Goal: Information Seeking & Learning: Understand process/instructions

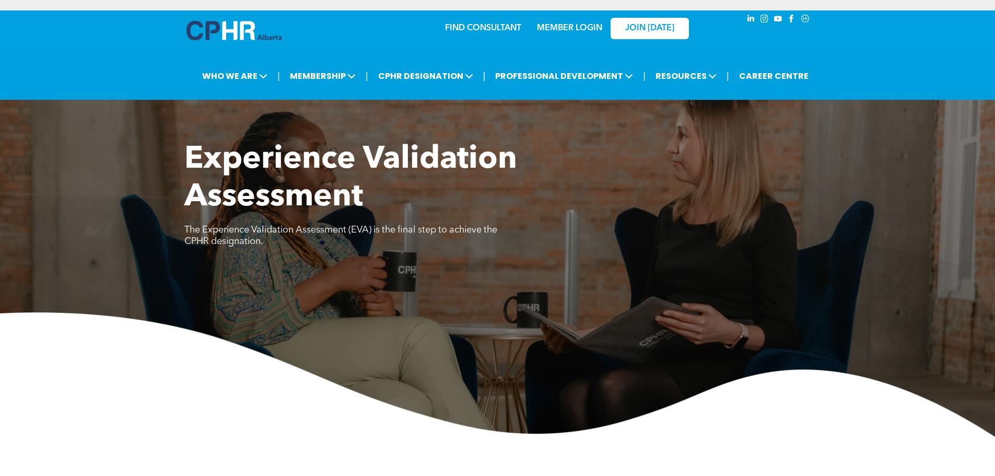
click at [224, 313] on img at bounding box center [497, 374] width 995 height 124
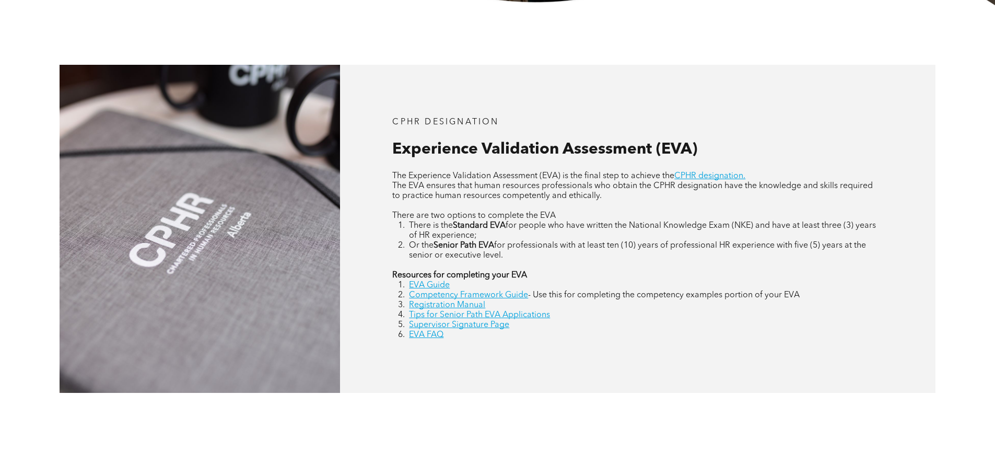
scroll to position [522, 0]
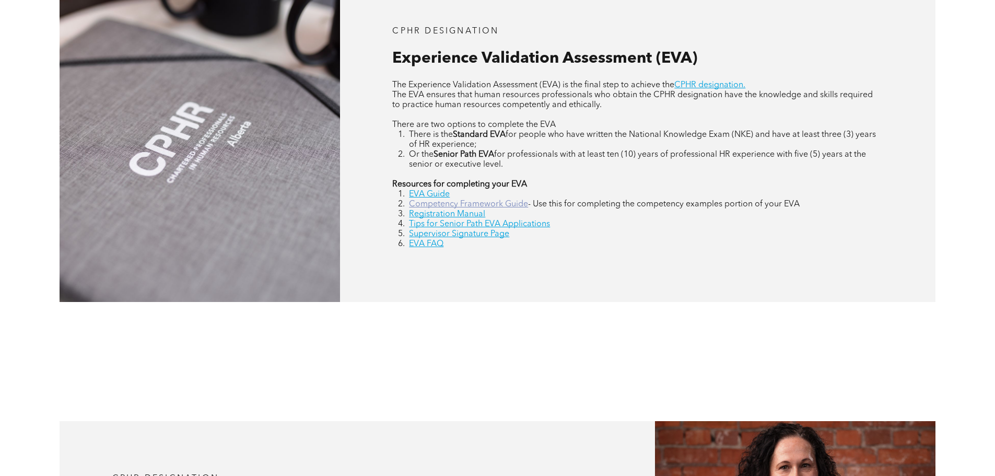
click at [435, 203] on link "Competency Framework Guide" at bounding box center [468, 204] width 119 height 8
click at [462, 211] on link "Registration Manual" at bounding box center [447, 214] width 76 height 8
click at [428, 234] on link "Supervisor Signature Page" at bounding box center [459, 234] width 100 height 8
click at [437, 194] on link "EVA Guide" at bounding box center [429, 194] width 41 height 8
click at [471, 213] on link "Registration Manual" at bounding box center [447, 214] width 76 height 8
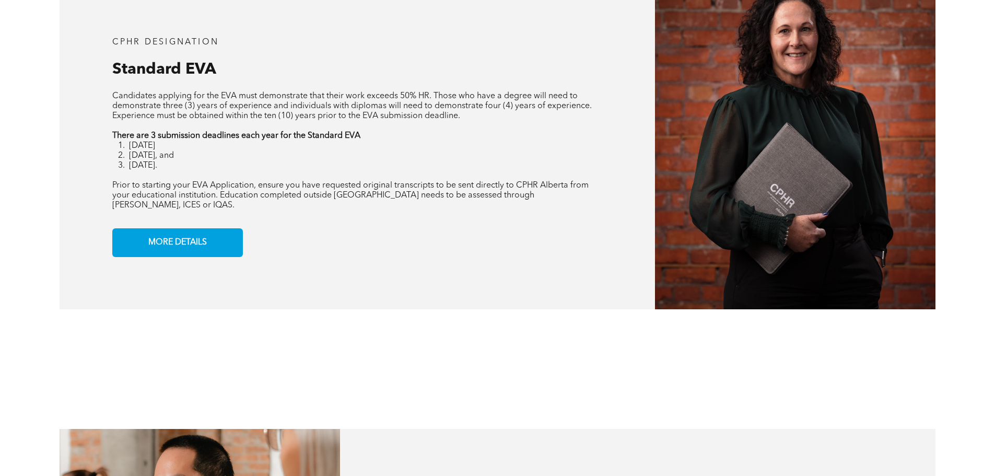
scroll to position [940, 0]
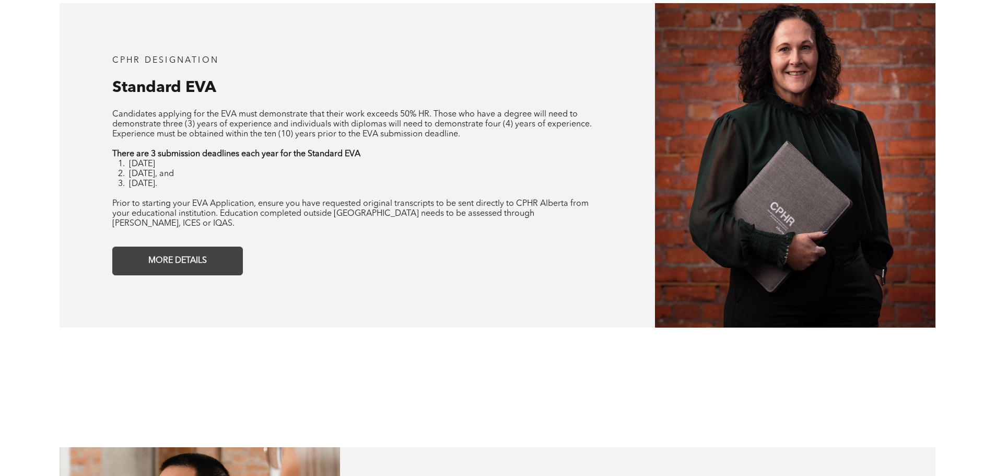
click at [191, 251] on span "MORE DETAILS" at bounding box center [178, 261] width 66 height 20
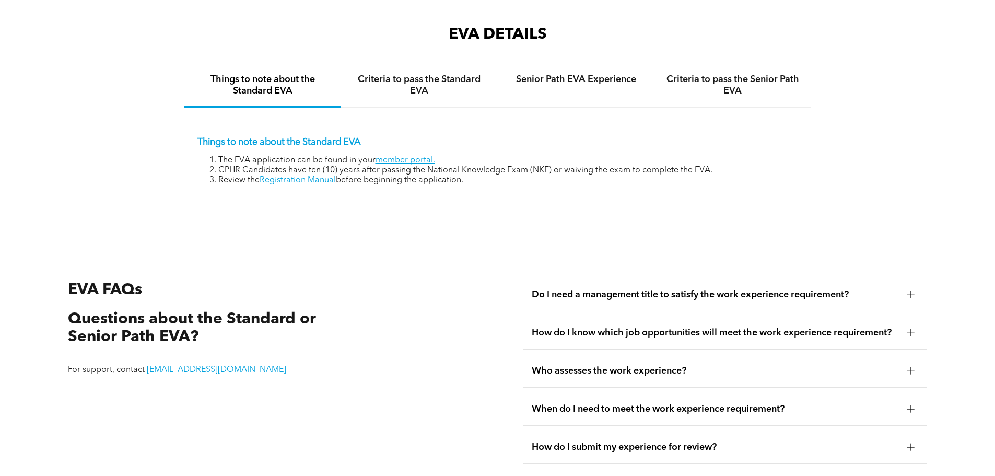
scroll to position [1751, 0]
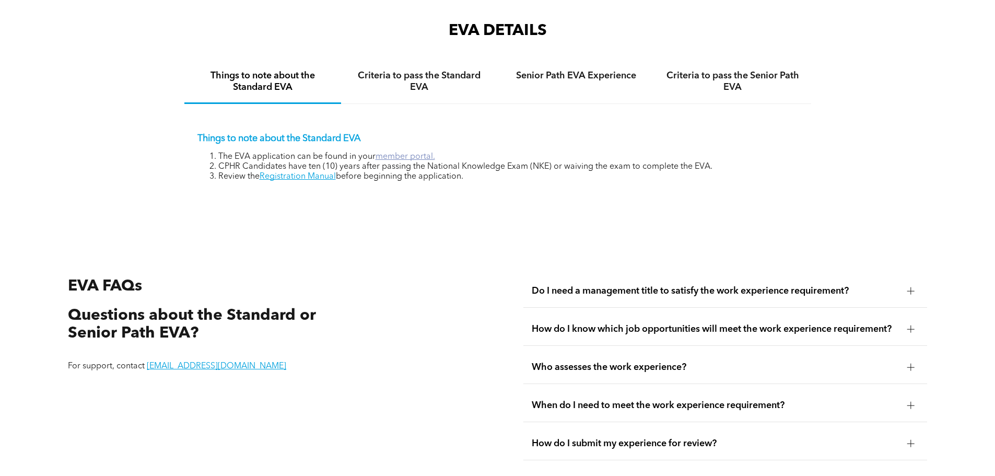
click at [410, 152] on link "member portal." at bounding box center [405, 156] width 60 height 8
